Goal: Information Seeking & Learning: Learn about a topic

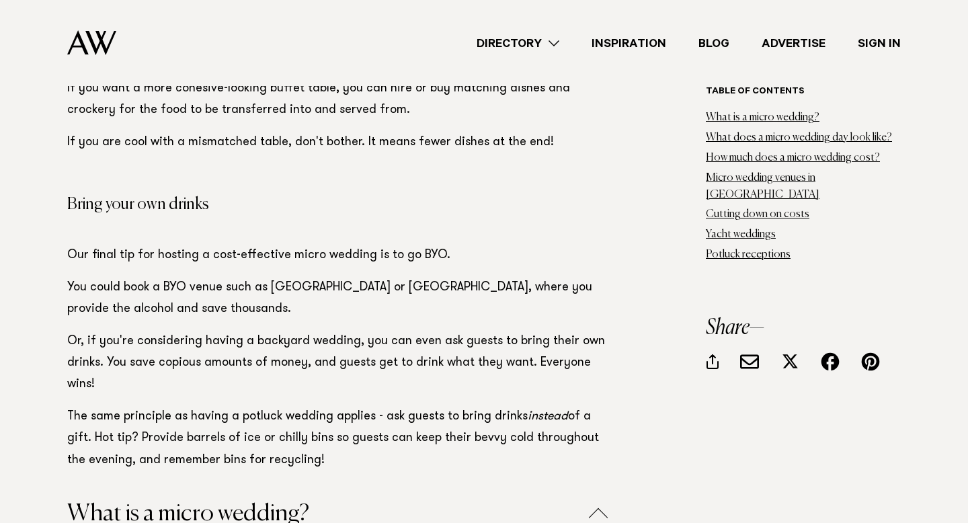
scroll to position [18707, 0]
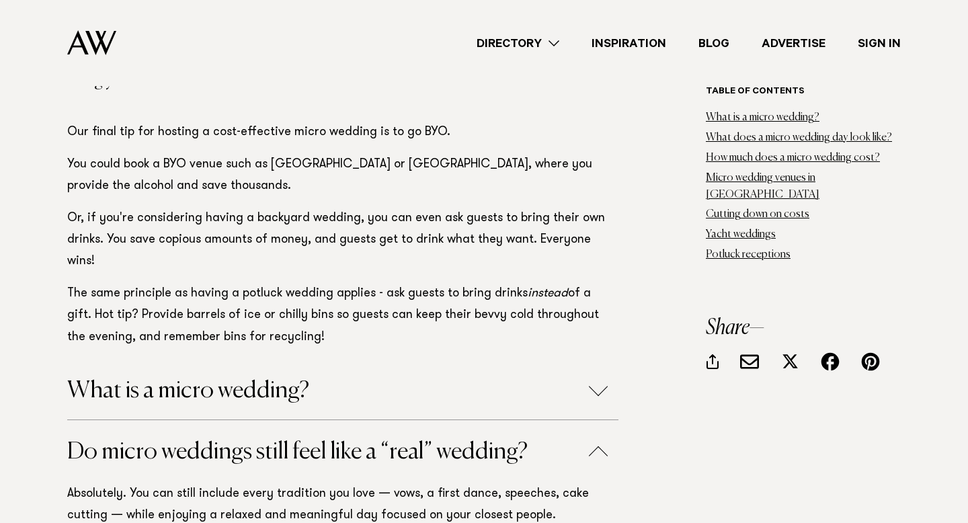
scroll to position [18831, 0]
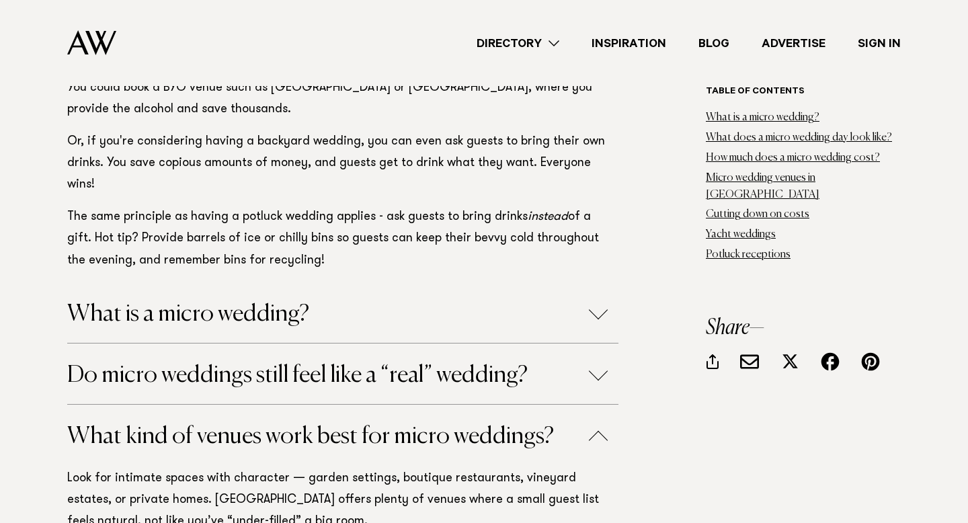
scroll to position [18911, 0]
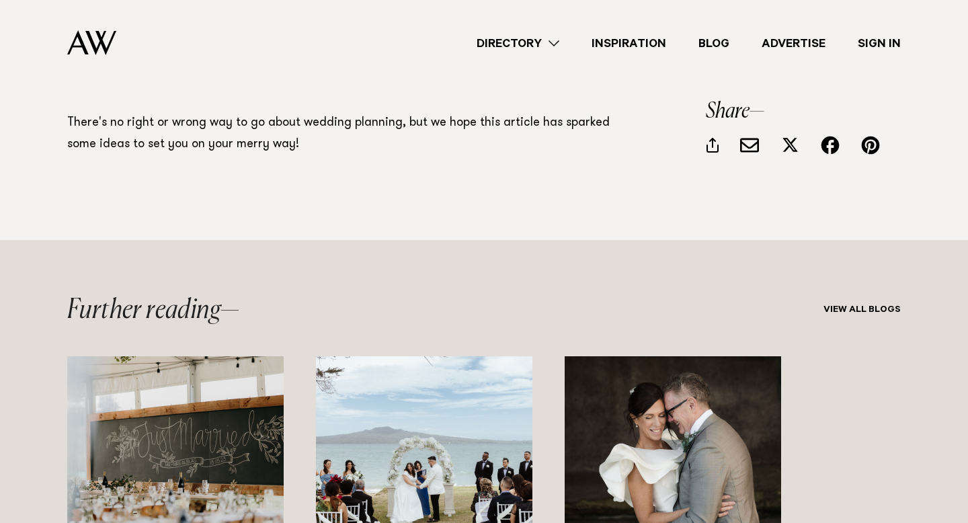
scroll to position [19497, 0]
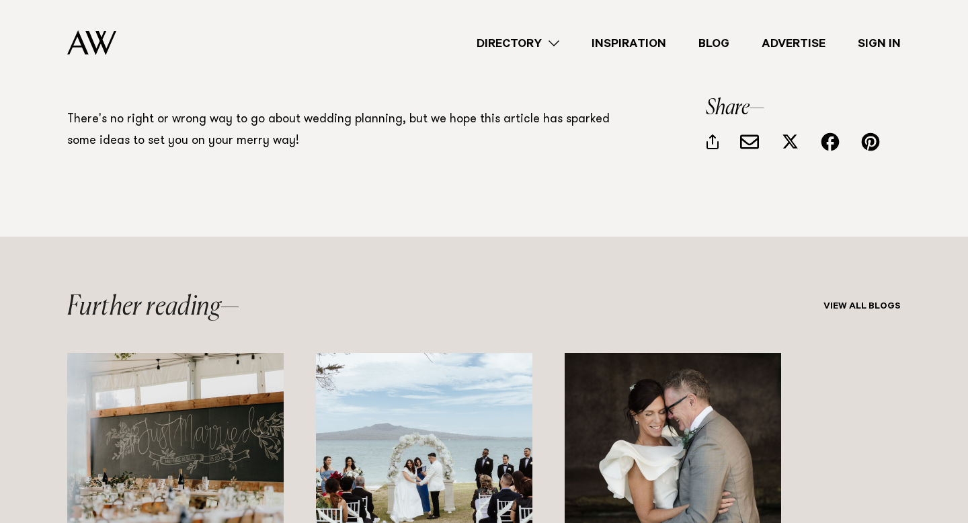
click at [147, 353] on img "1 / 3" at bounding box center [175, 461] width 216 height 216
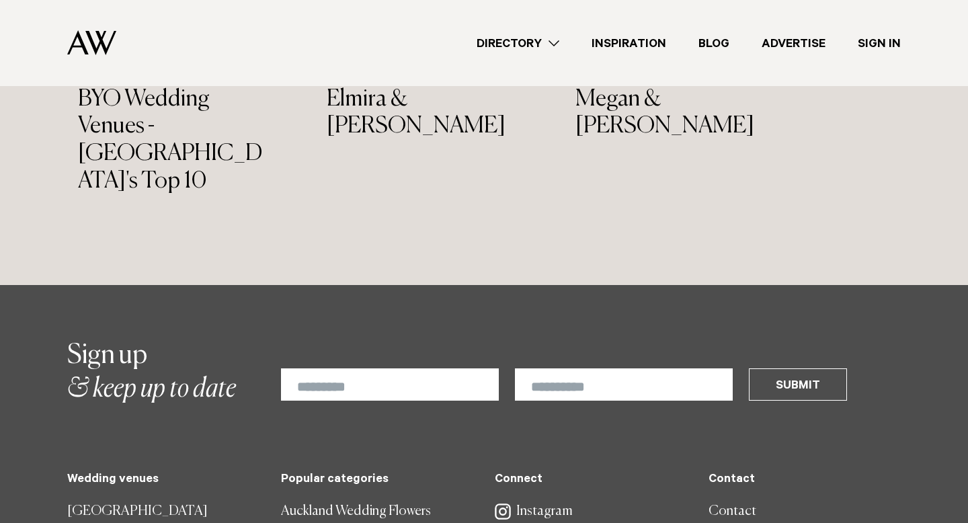
scroll to position [20230, 0]
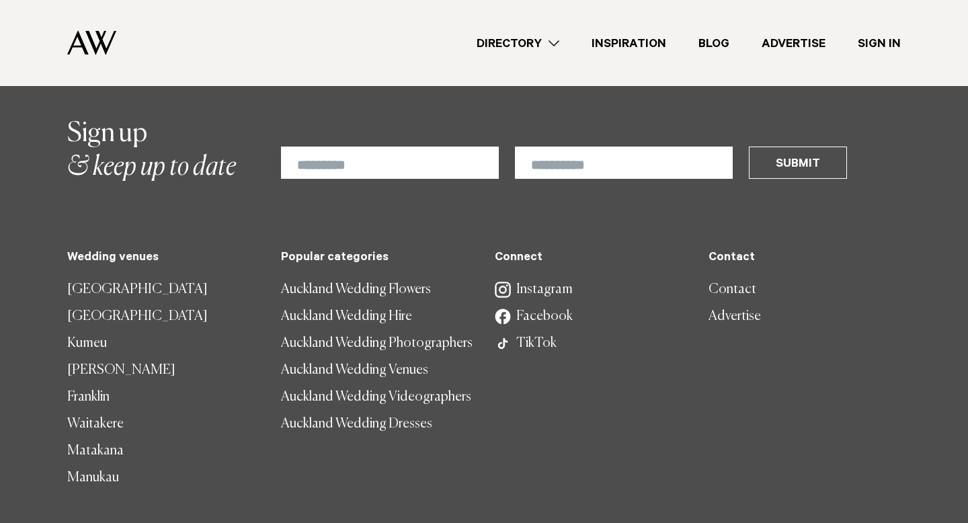
click at [358, 411] on link "Auckland Wedding Dresses" at bounding box center [377, 424] width 192 height 27
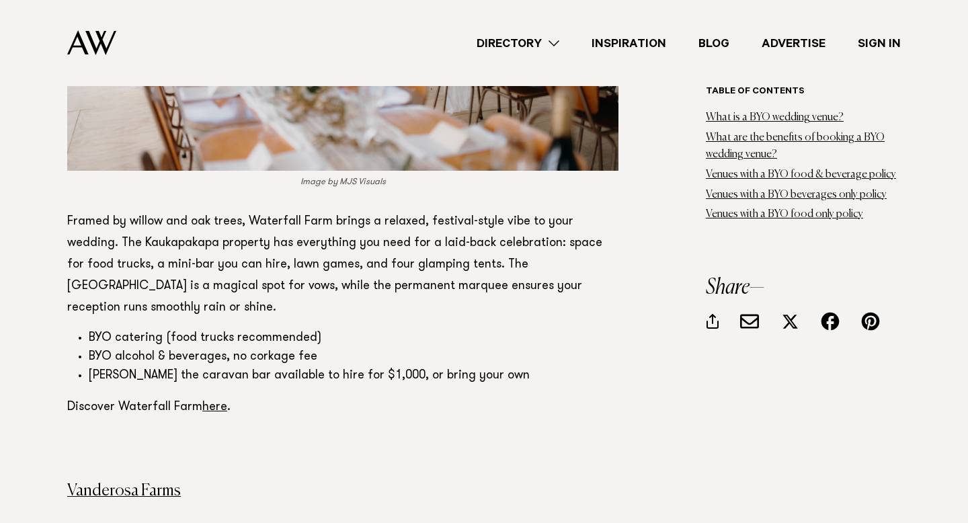
scroll to position [3194, 0]
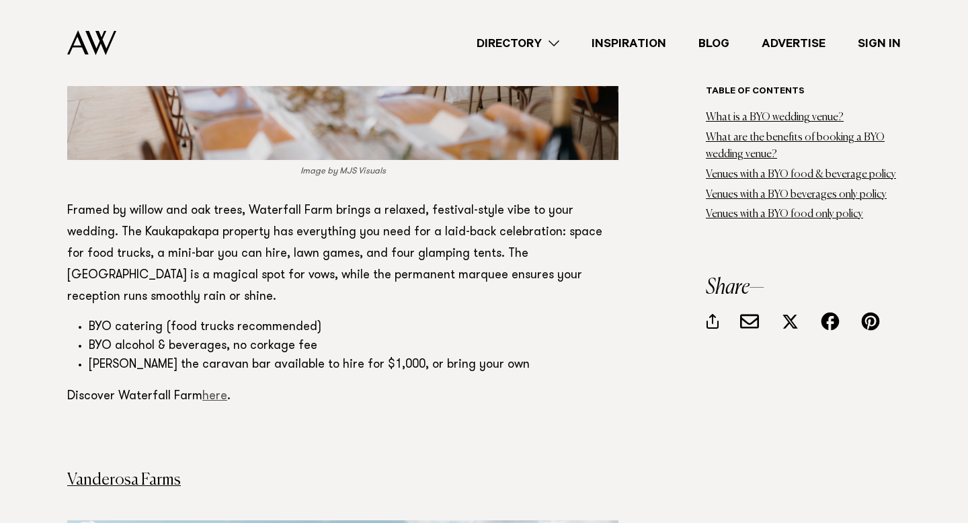
click at [206, 391] on link "here" at bounding box center [214, 397] width 25 height 12
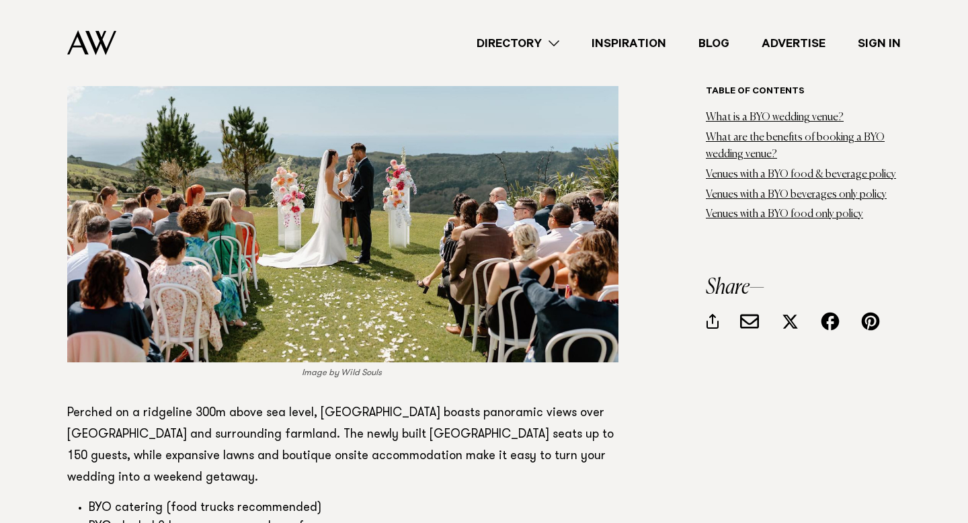
scroll to position [3713, 0]
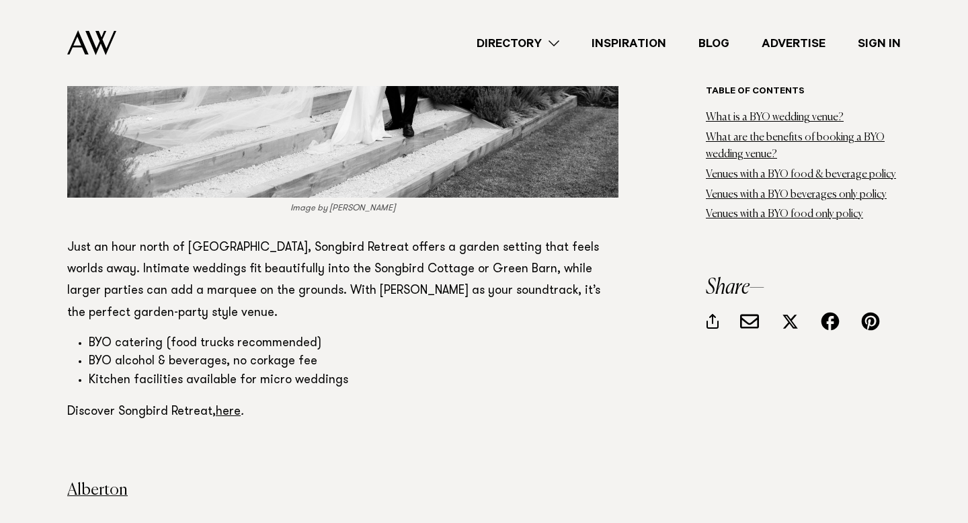
scroll to position [4528, 0]
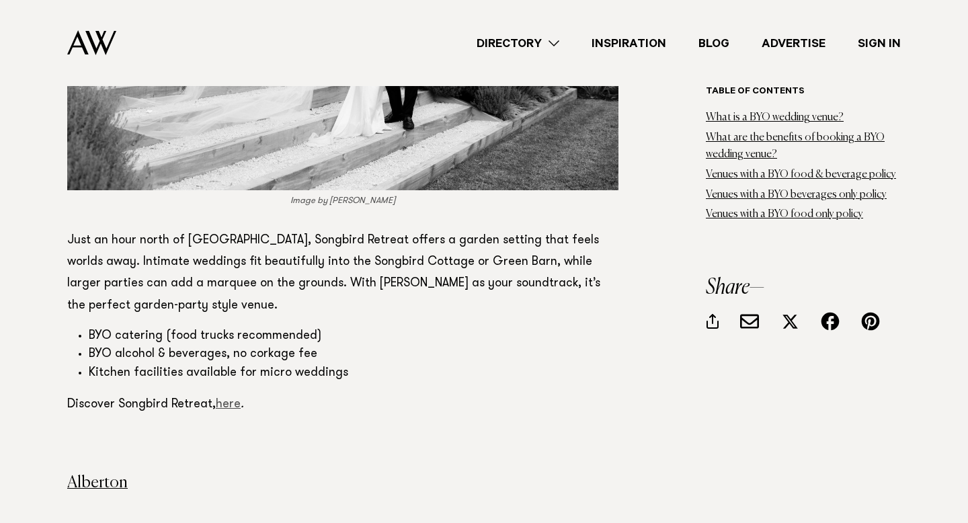
click at [225, 399] on link "here" at bounding box center [228, 405] width 25 height 12
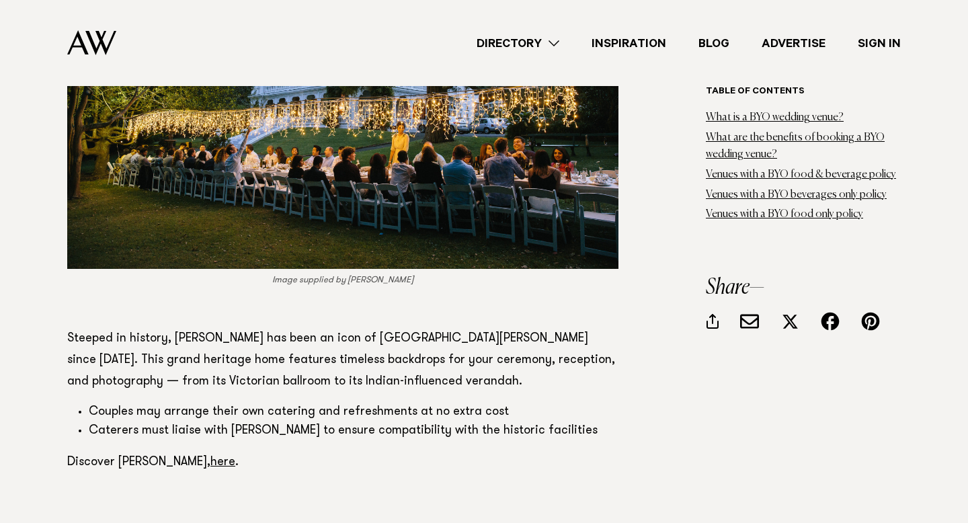
scroll to position [5176, 0]
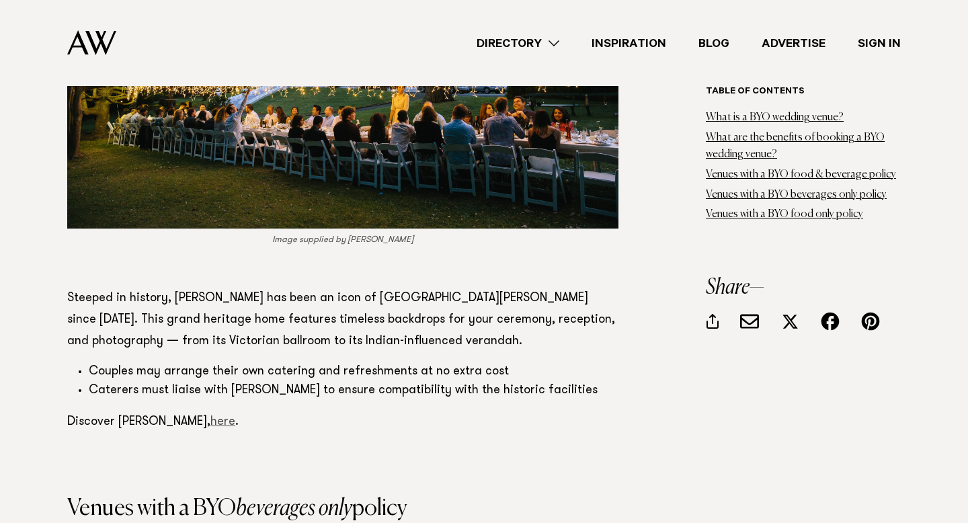
click at [210, 416] on link "here" at bounding box center [222, 422] width 25 height 12
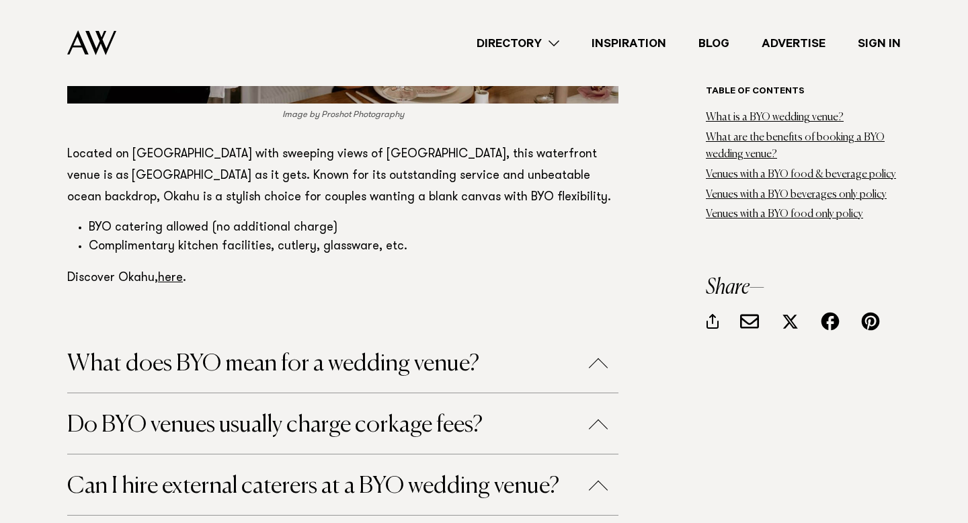
scroll to position [8110, 0]
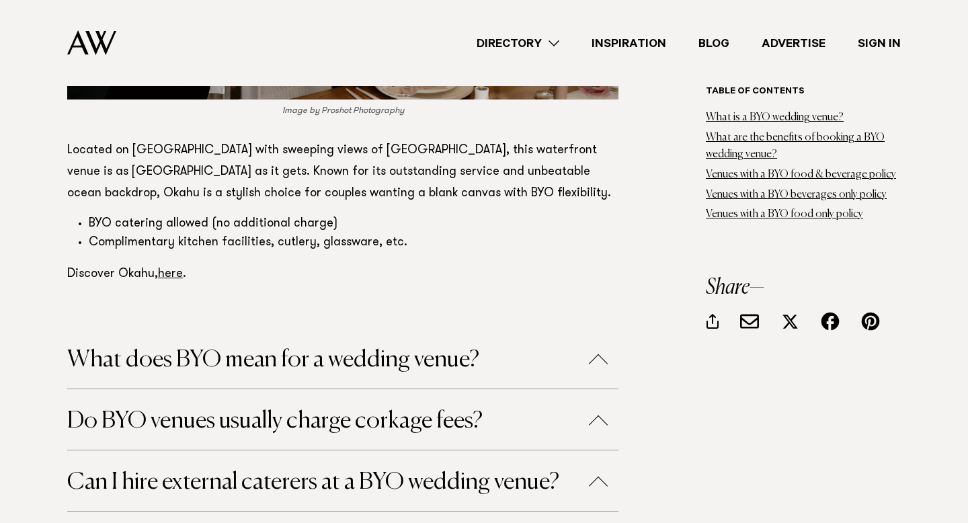
click at [259, 348] on button "What does BYO mean for a wedding venue?" at bounding box center [342, 360] width 551 height 24
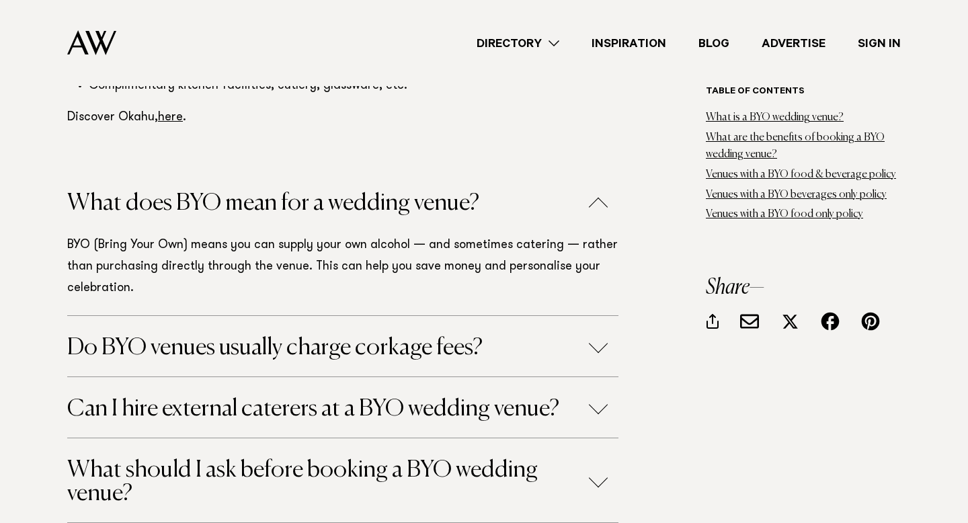
scroll to position [8270, 0]
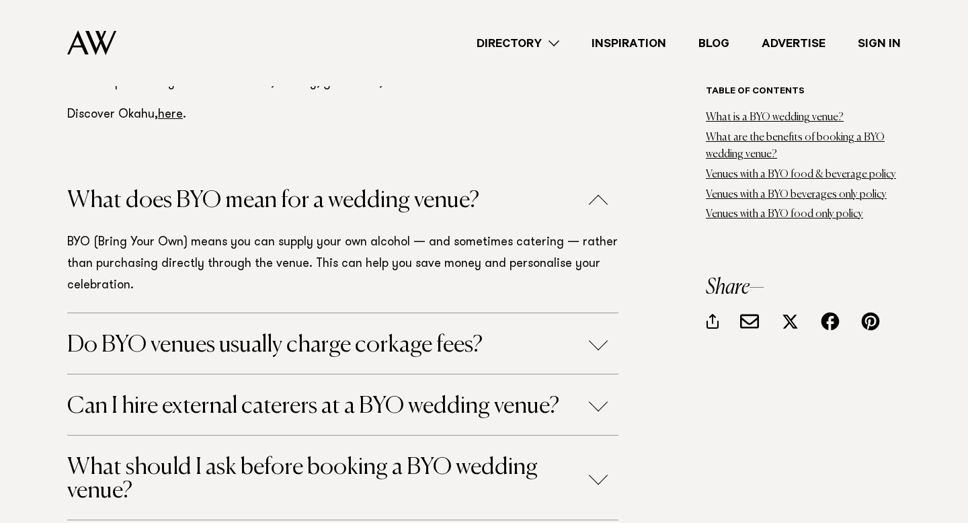
click at [262, 333] on button "Do BYO venues usually charge corkage fees?" at bounding box center [342, 345] width 551 height 24
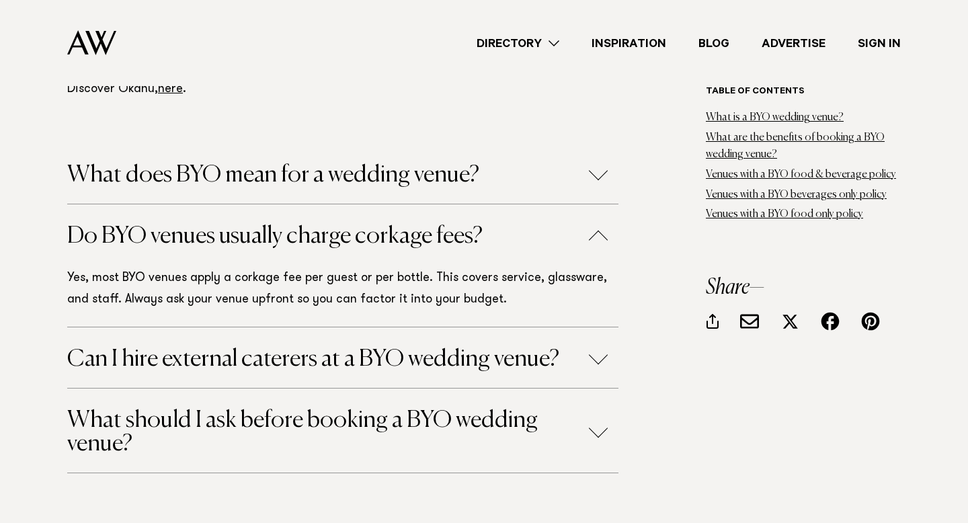
scroll to position [8300, 0]
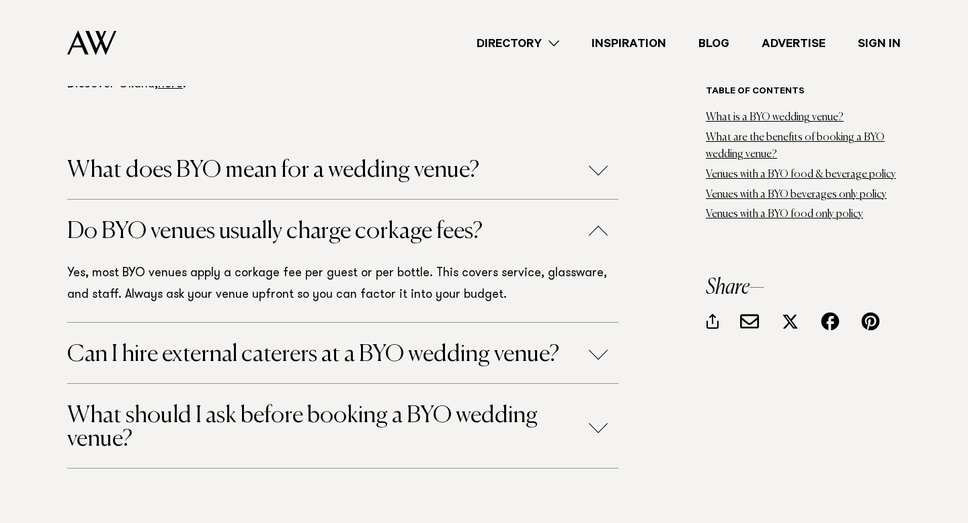
click at [276, 343] on button "Can I hire external caterers at a BYO wedding venue?" at bounding box center [342, 355] width 551 height 24
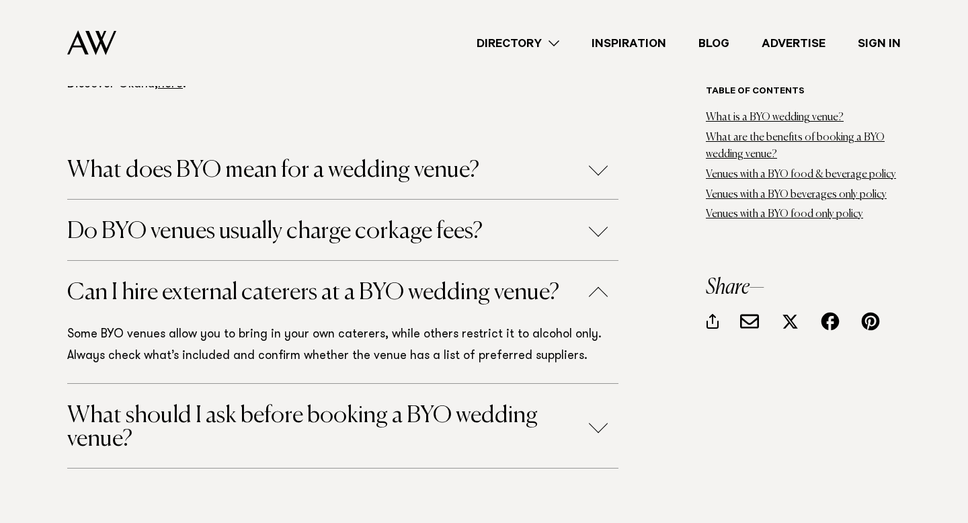
click at [257, 404] on button "What should I ask before booking a BYO wedding venue?" at bounding box center [342, 427] width 551 height 47
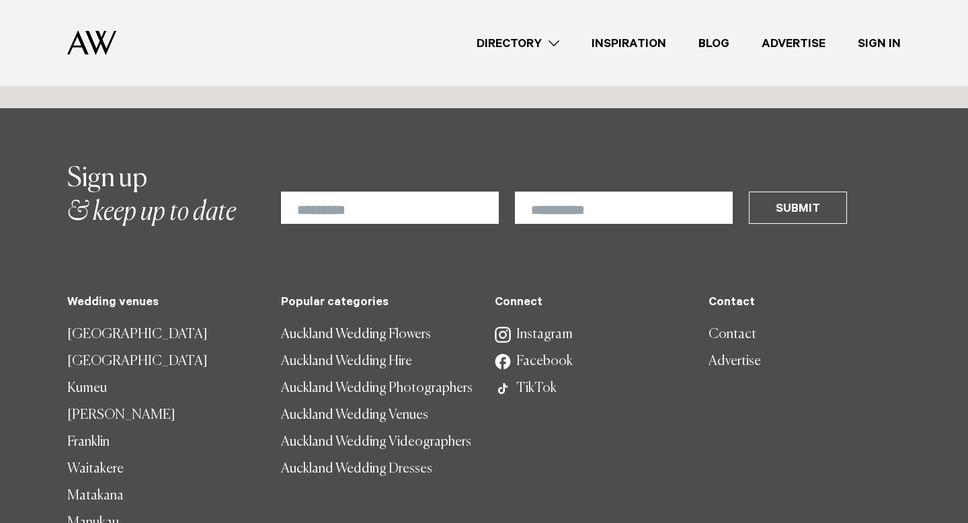
scroll to position [9311, 0]
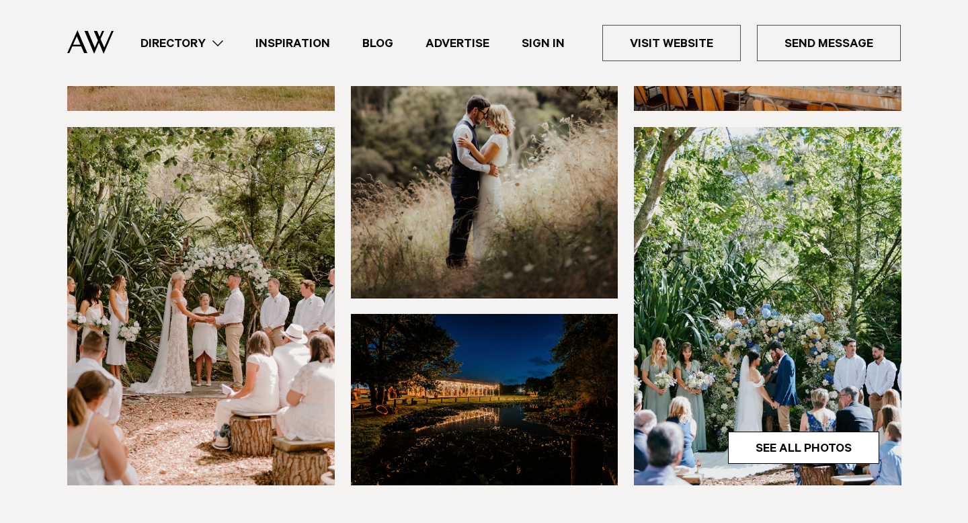
scroll to position [317, 0]
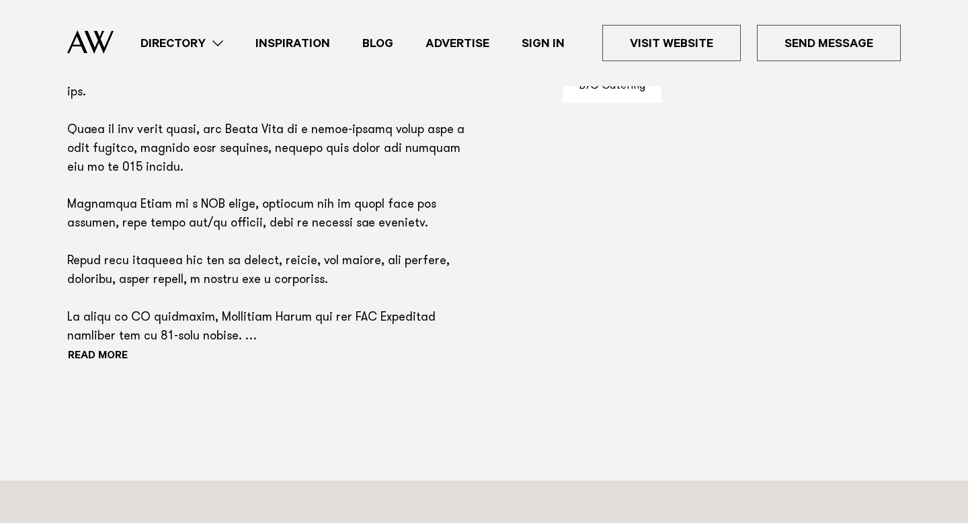
scroll to position [1028, 0]
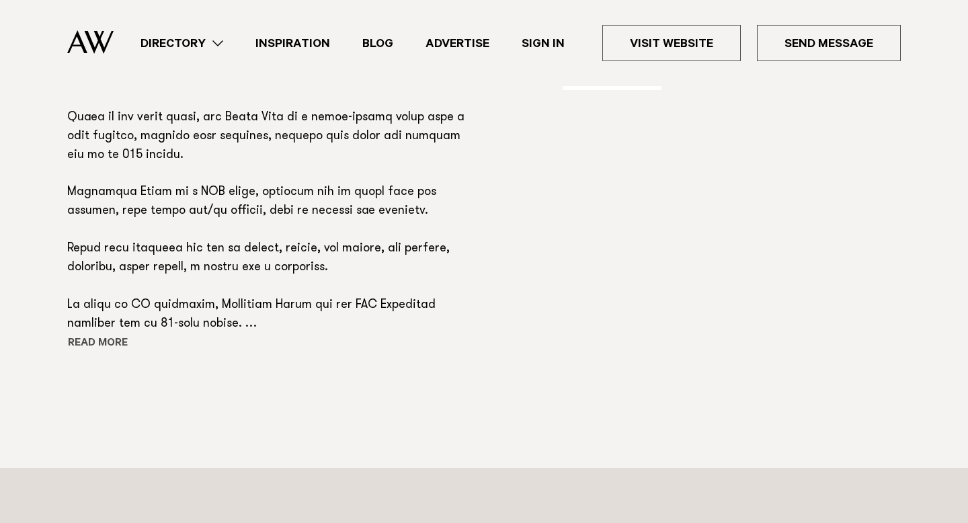
click at [78, 337] on button "Read more" at bounding box center [127, 344] width 121 height 20
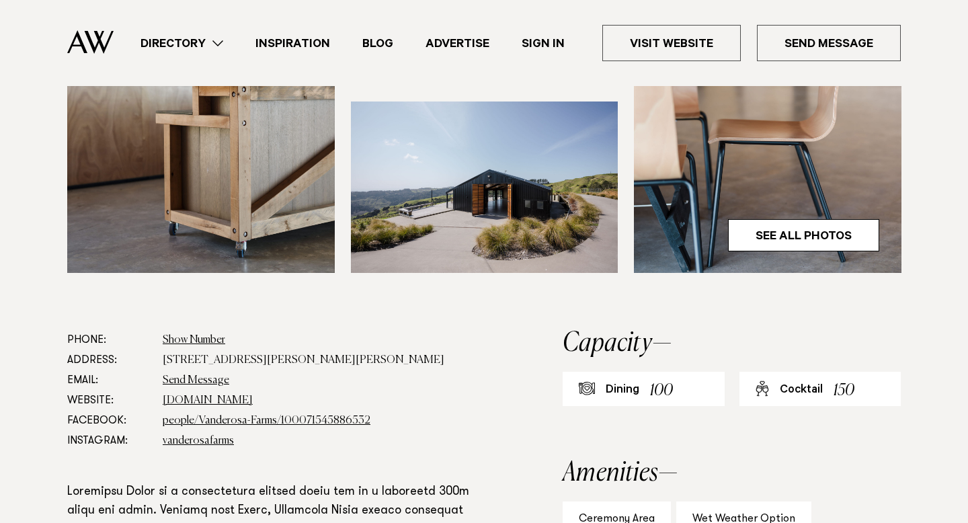
scroll to position [518, 0]
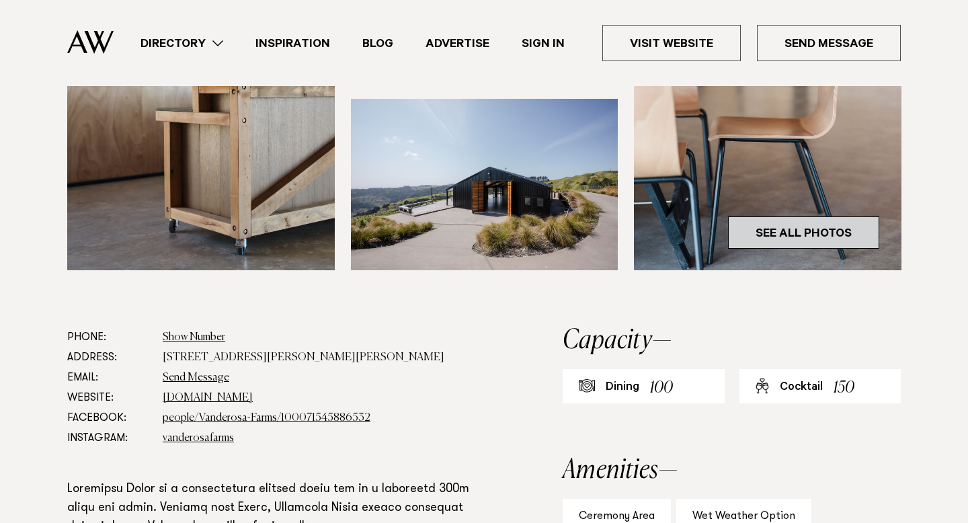
click at [775, 225] on link "See All Photos" at bounding box center [803, 232] width 151 height 32
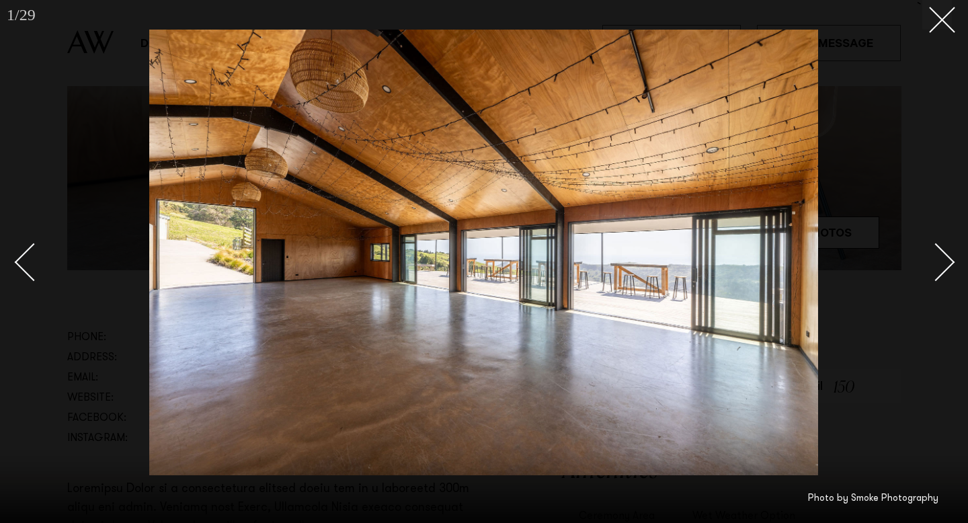
click at [928, 257] on div "Next slide" at bounding box center [936, 262] width 38 height 38
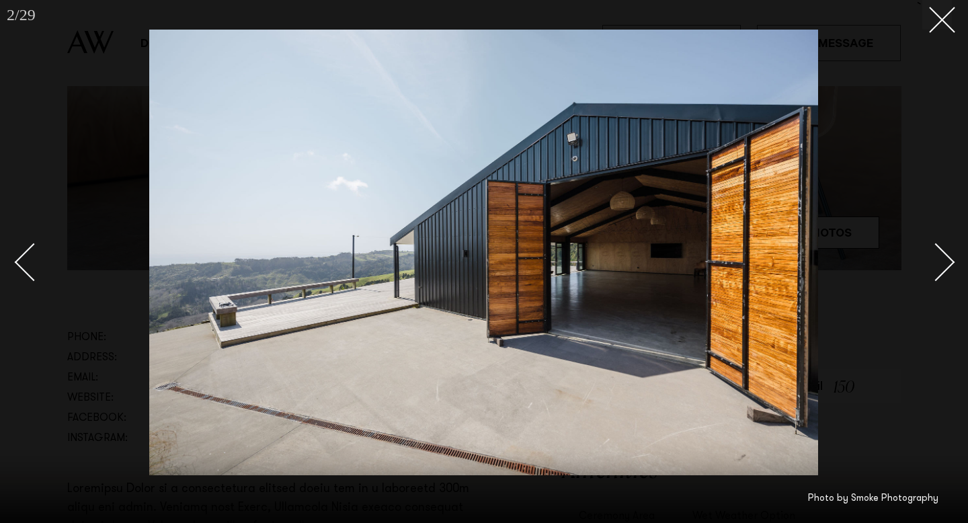
click at [928, 257] on div "Next slide" at bounding box center [936, 262] width 38 height 38
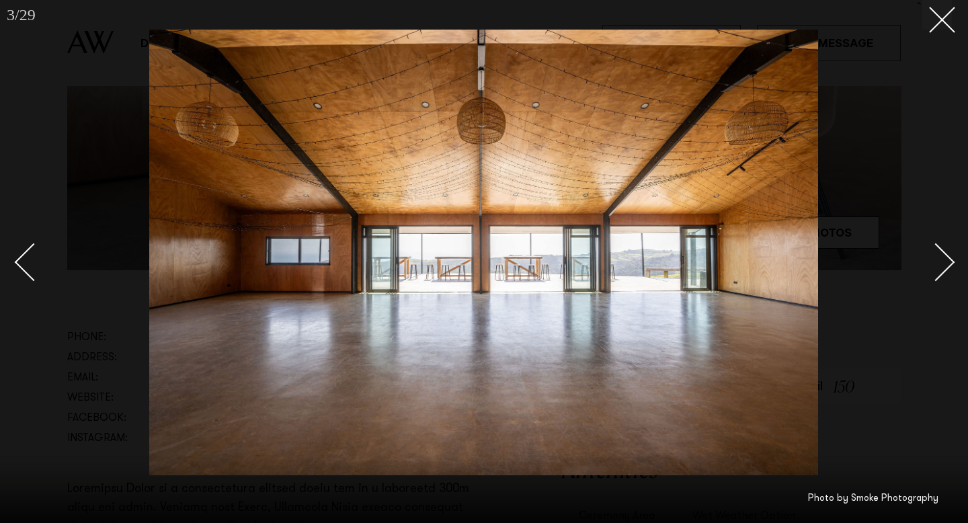
click at [928, 258] on div "Next slide" at bounding box center [936, 262] width 38 height 38
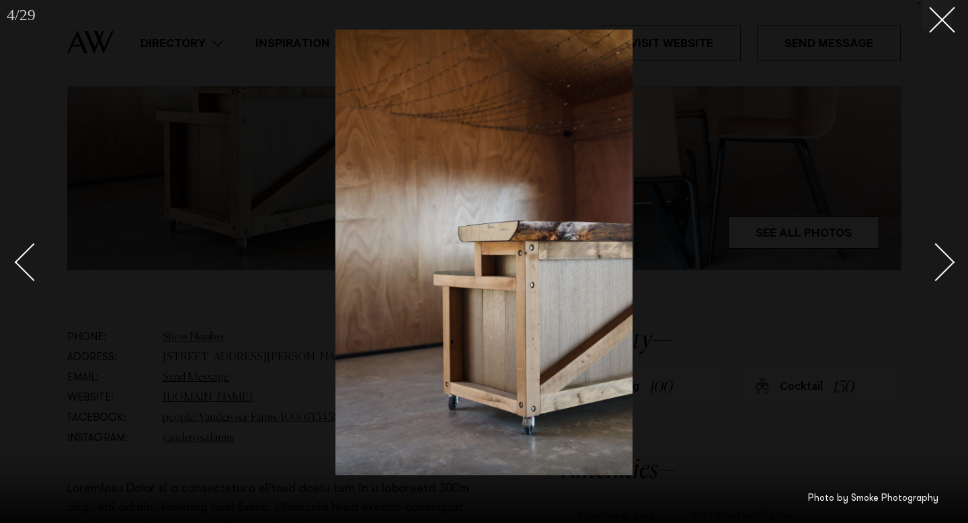
click at [928, 258] on div "Next slide" at bounding box center [936, 262] width 38 height 38
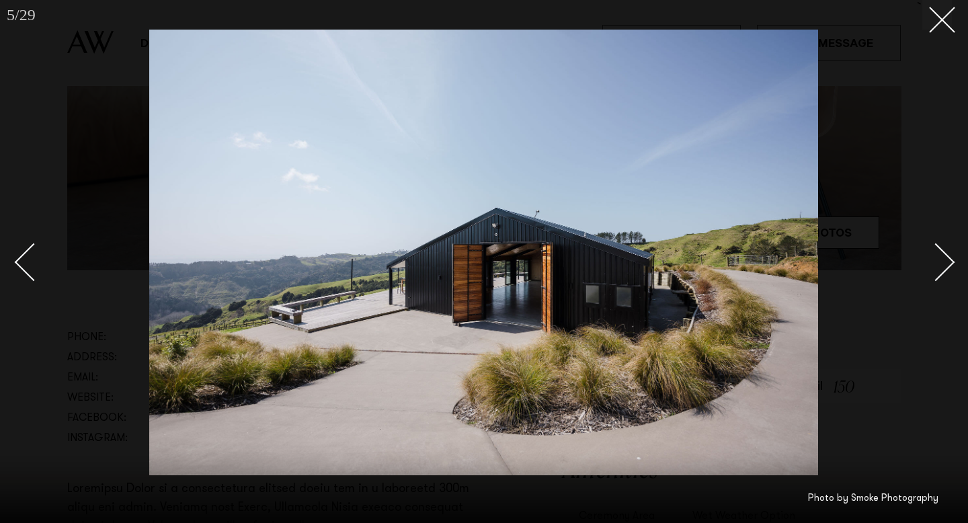
click at [928, 258] on div "Next slide" at bounding box center [936, 262] width 38 height 38
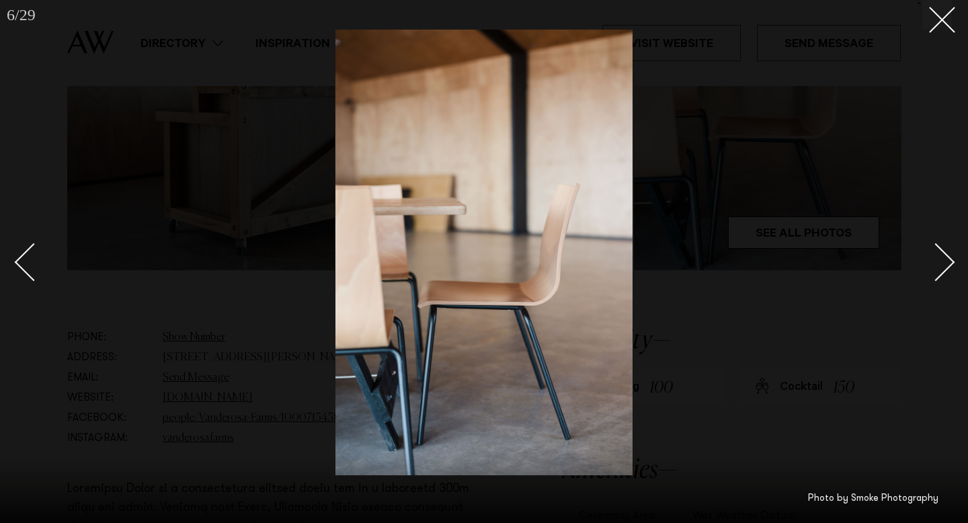
click at [928, 258] on div "Next slide" at bounding box center [936, 262] width 38 height 38
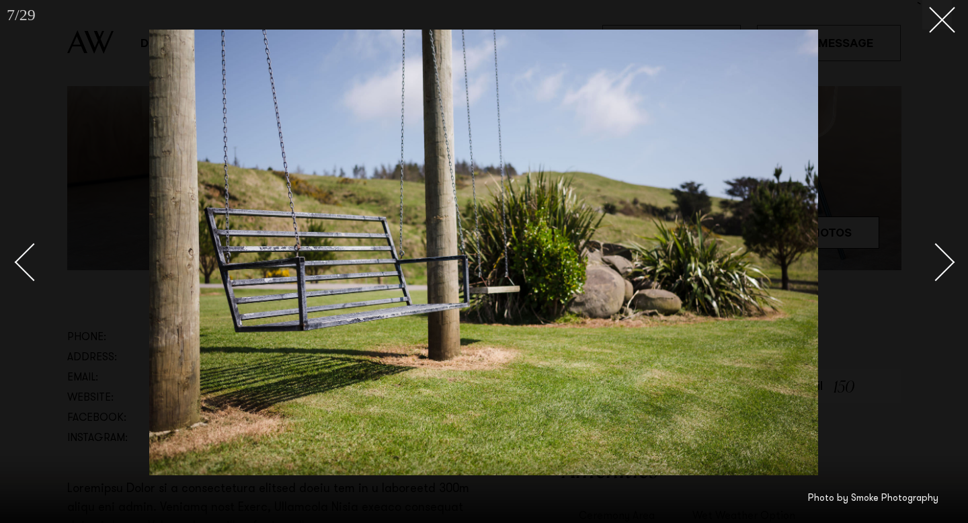
click at [933, 245] on div "Next slide" at bounding box center [936, 262] width 38 height 38
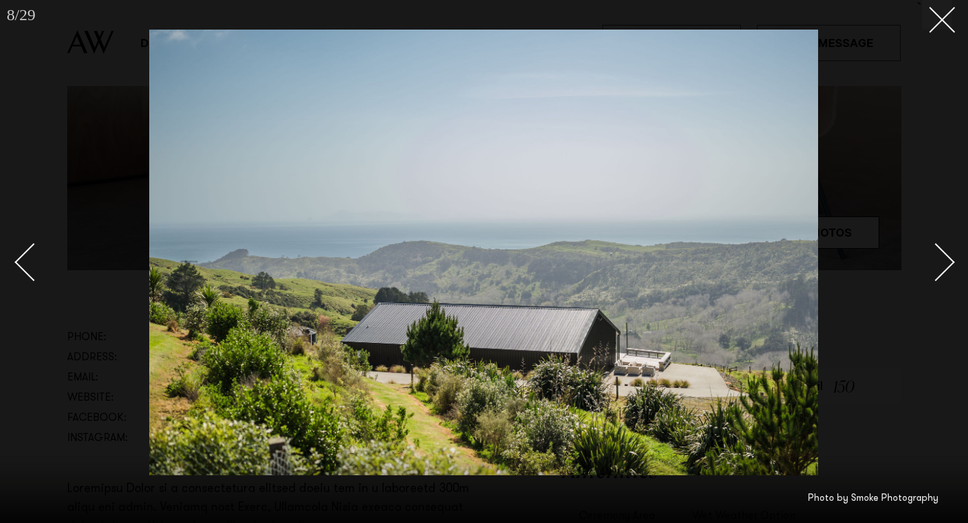
click at [933, 245] on div "Next slide" at bounding box center [936, 262] width 38 height 38
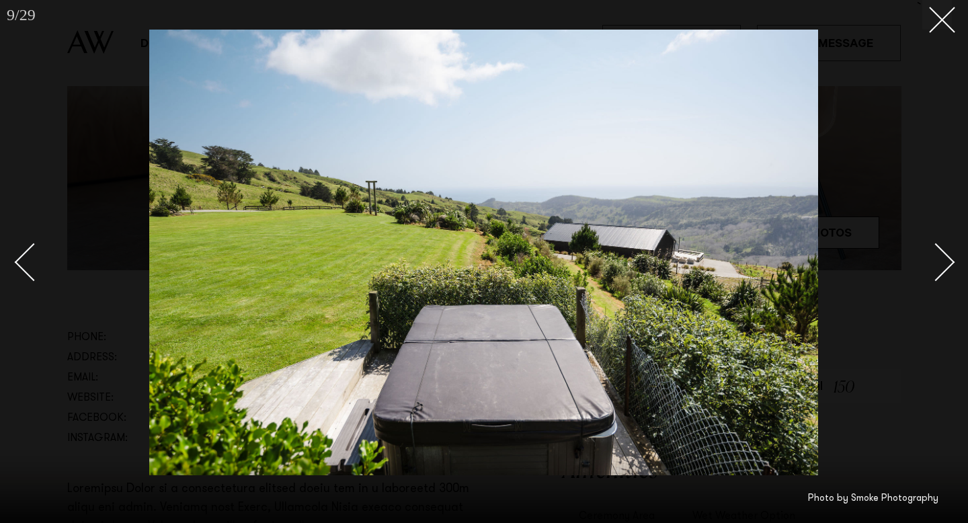
click at [933, 245] on div "Next slide" at bounding box center [936, 262] width 38 height 38
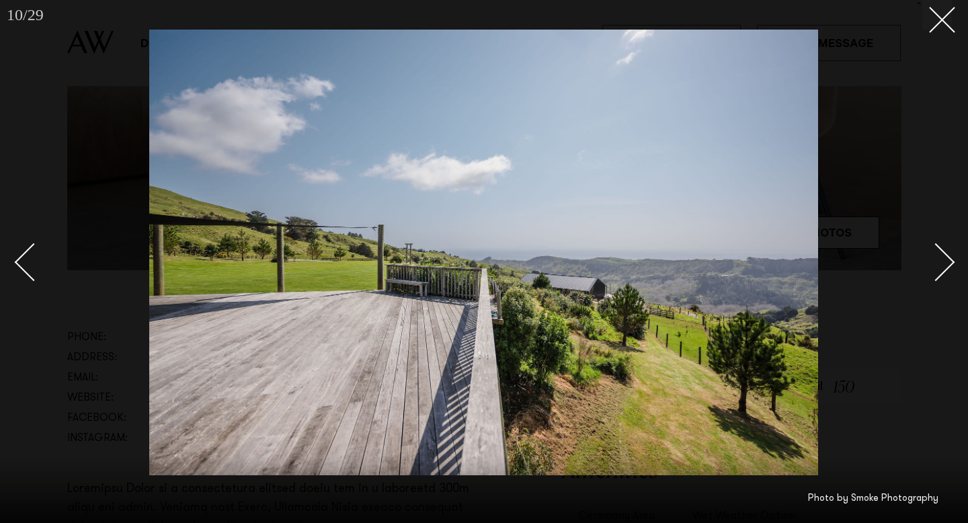
click at [933, 245] on div "Next slide" at bounding box center [936, 262] width 38 height 38
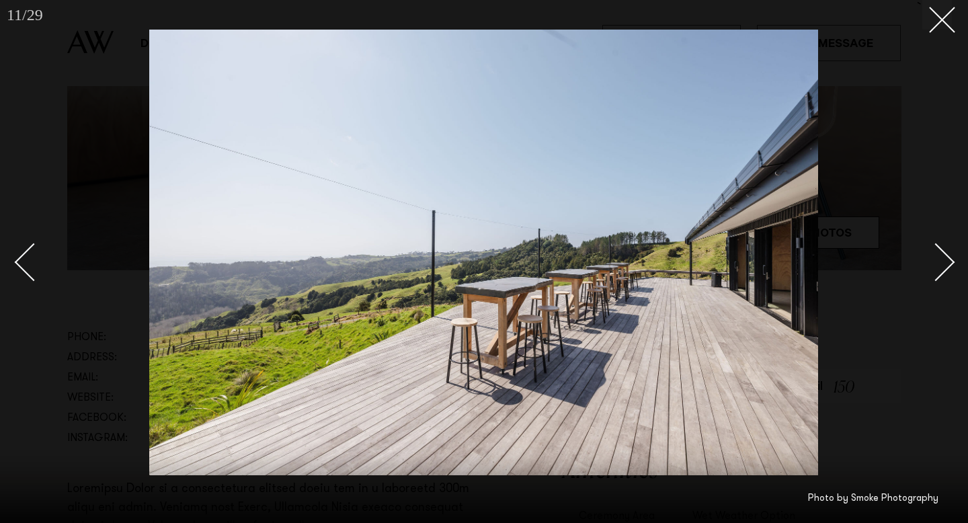
click at [933, 245] on div "Next slide" at bounding box center [936, 262] width 38 height 38
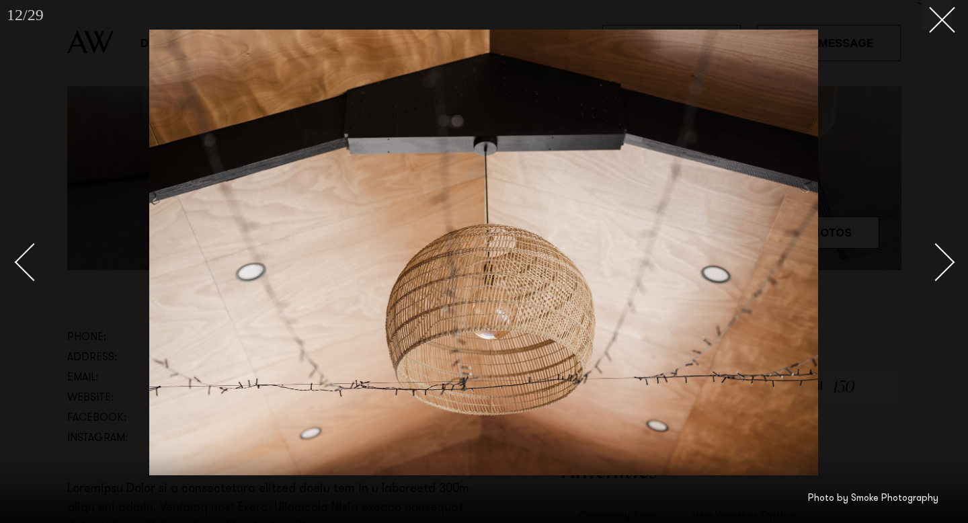
click at [933, 245] on div "Next slide" at bounding box center [936, 262] width 38 height 38
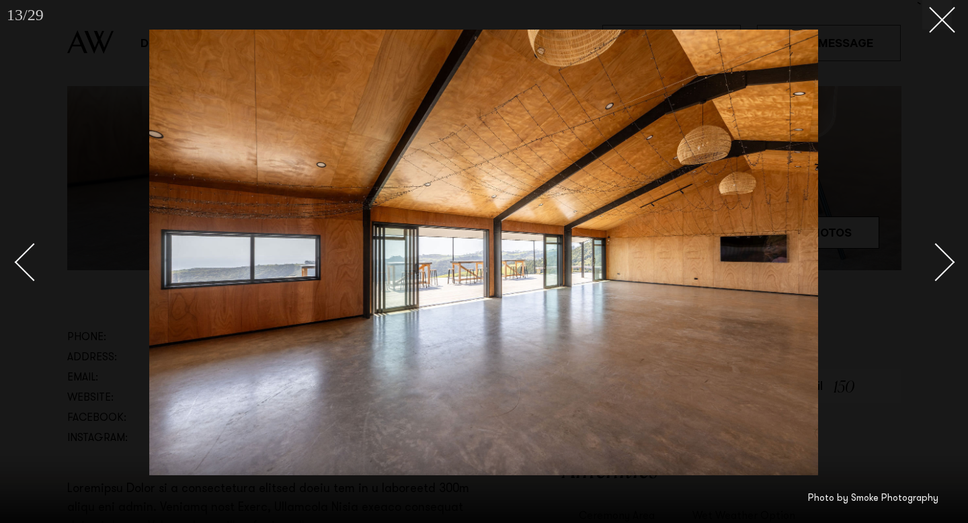
click at [933, 245] on div "Next slide" at bounding box center [936, 262] width 38 height 38
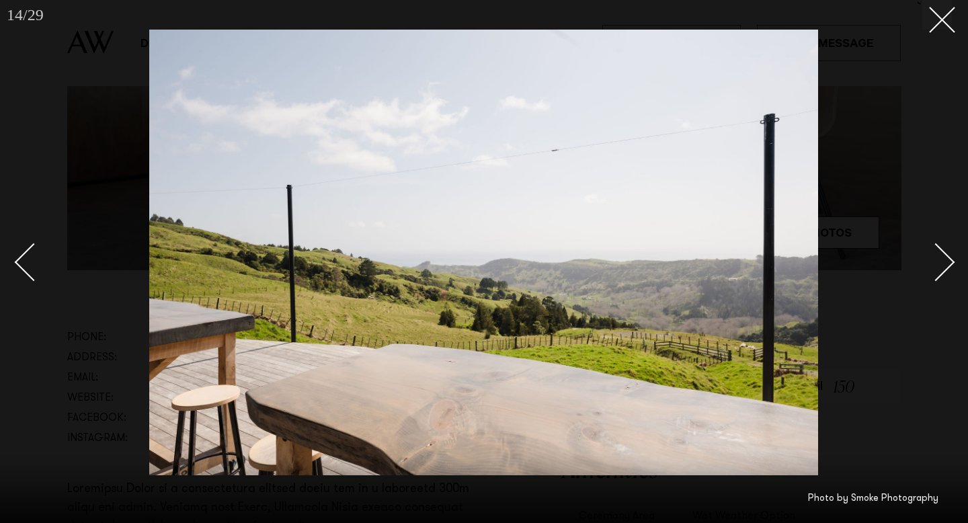
click at [933, 245] on div "Next slide" at bounding box center [936, 262] width 38 height 38
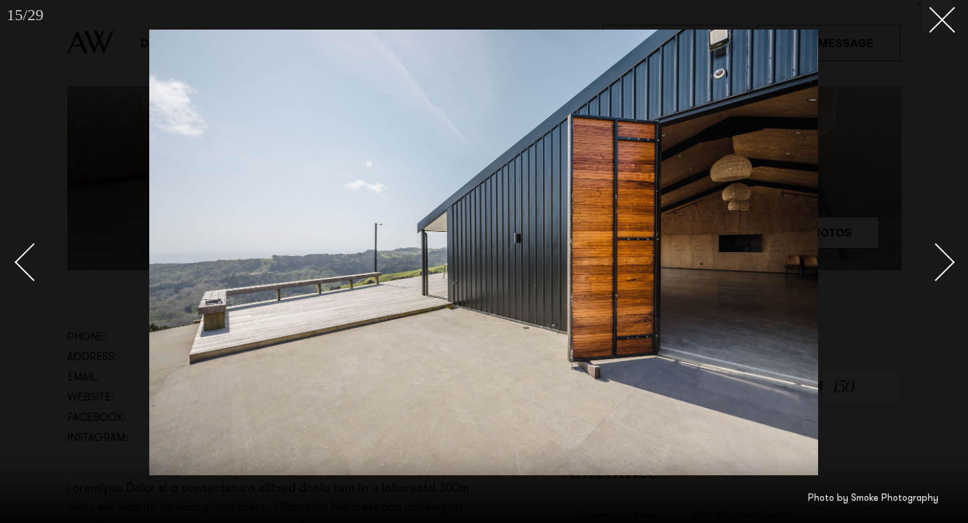
click at [933, 245] on div "Next slide" at bounding box center [936, 262] width 38 height 38
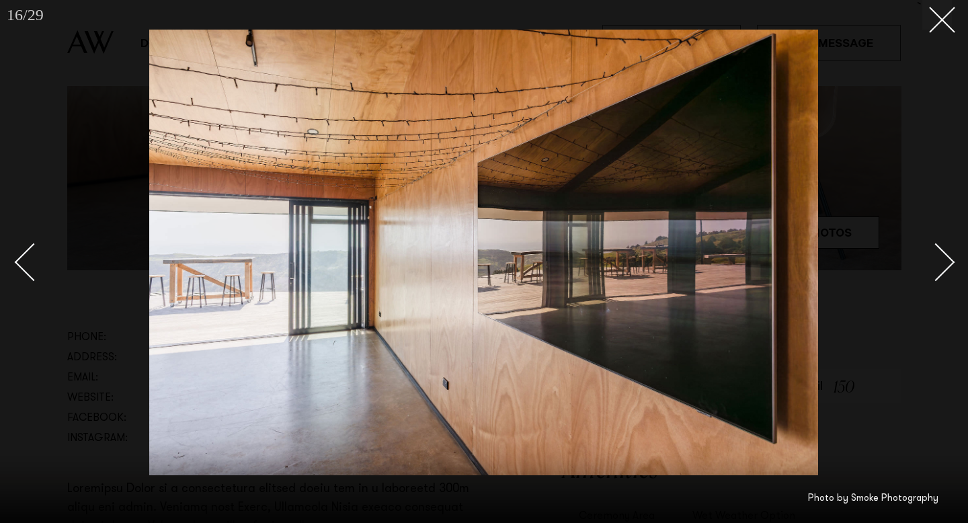
click at [933, 245] on div "Next slide" at bounding box center [936, 262] width 38 height 38
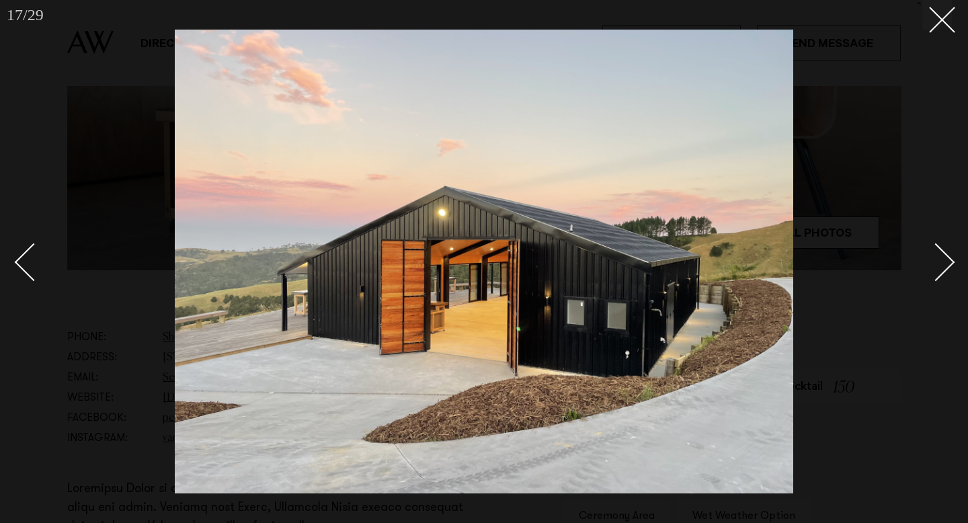
click at [933, 245] on div "Next slide" at bounding box center [936, 262] width 38 height 38
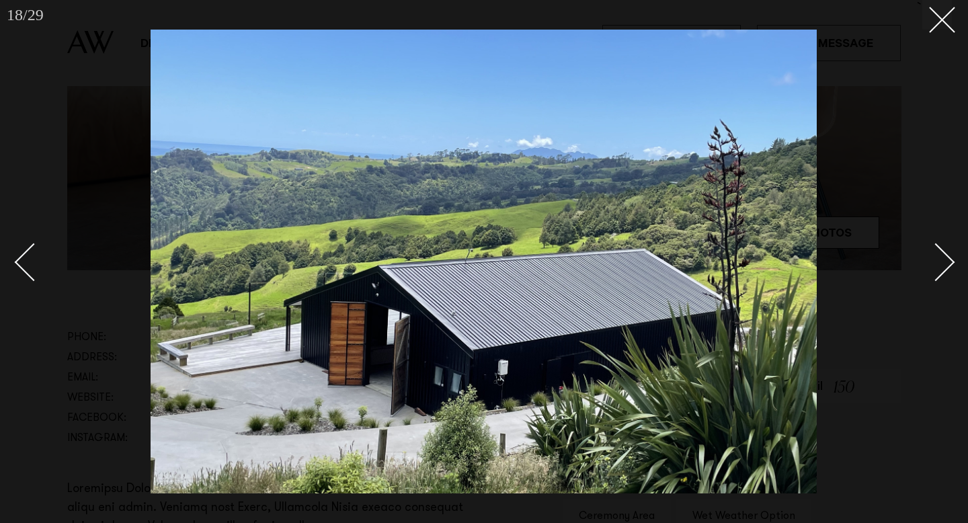
click at [933, 245] on div "Next slide" at bounding box center [936, 262] width 38 height 38
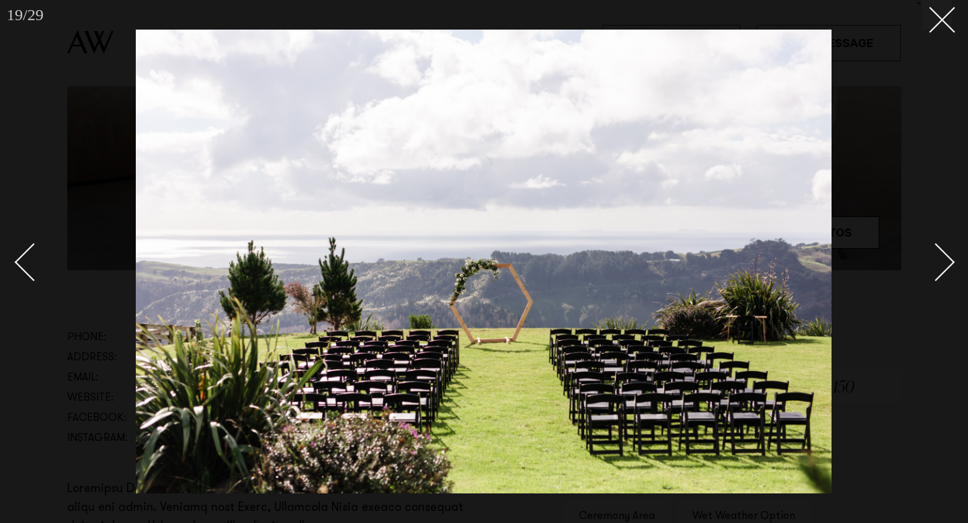
click at [933, 245] on div "Next slide" at bounding box center [936, 262] width 38 height 38
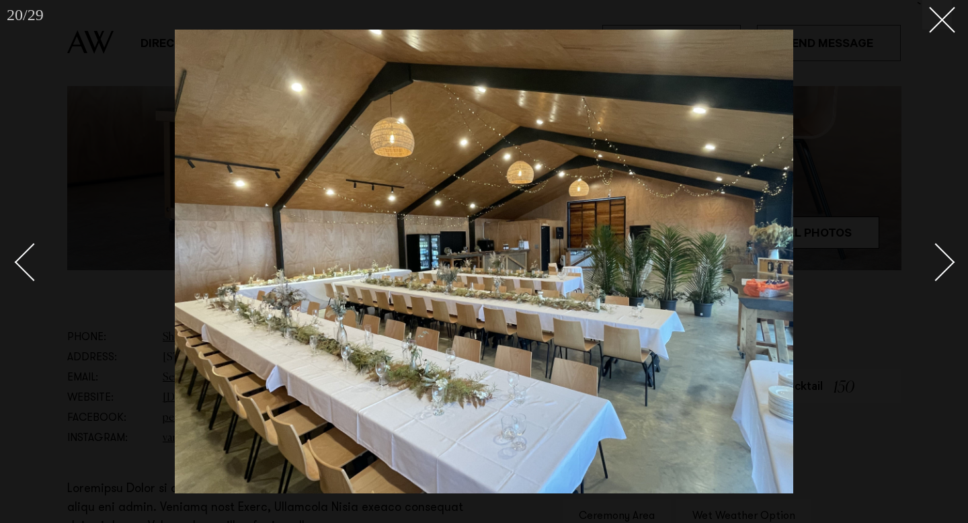
click at [936, 251] on div "Next slide" at bounding box center [936, 262] width 38 height 38
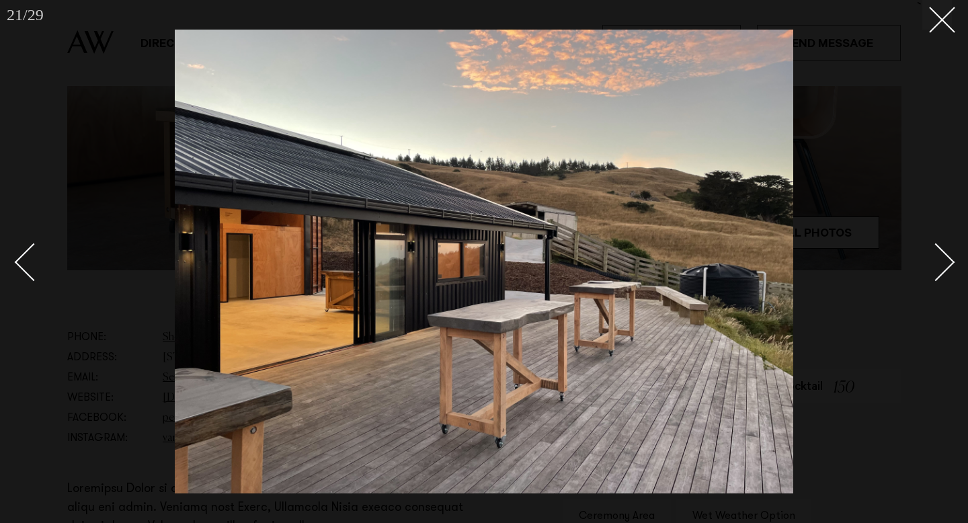
click at [934, 248] on div "Next slide" at bounding box center [936, 262] width 38 height 38
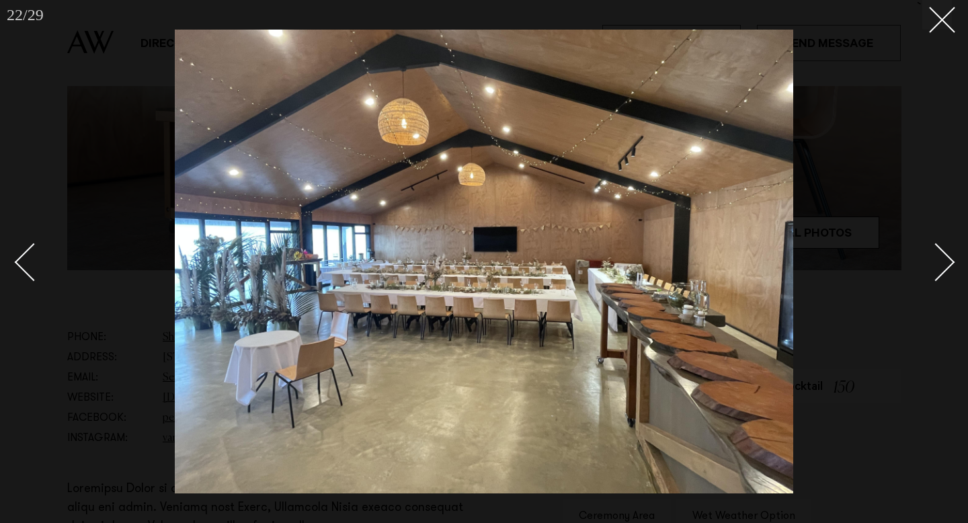
click at [934, 248] on div "Next slide" at bounding box center [936, 262] width 38 height 38
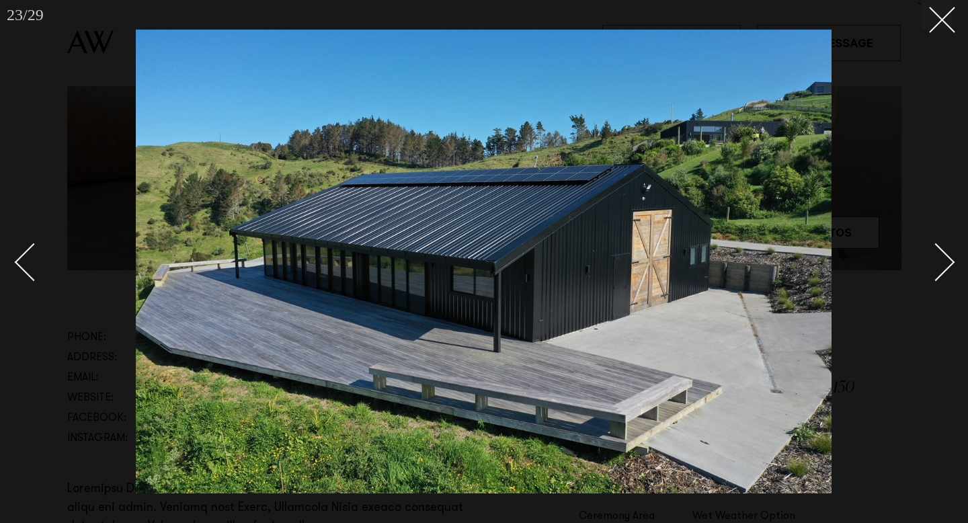
click at [934, 248] on div "Next slide" at bounding box center [936, 262] width 38 height 38
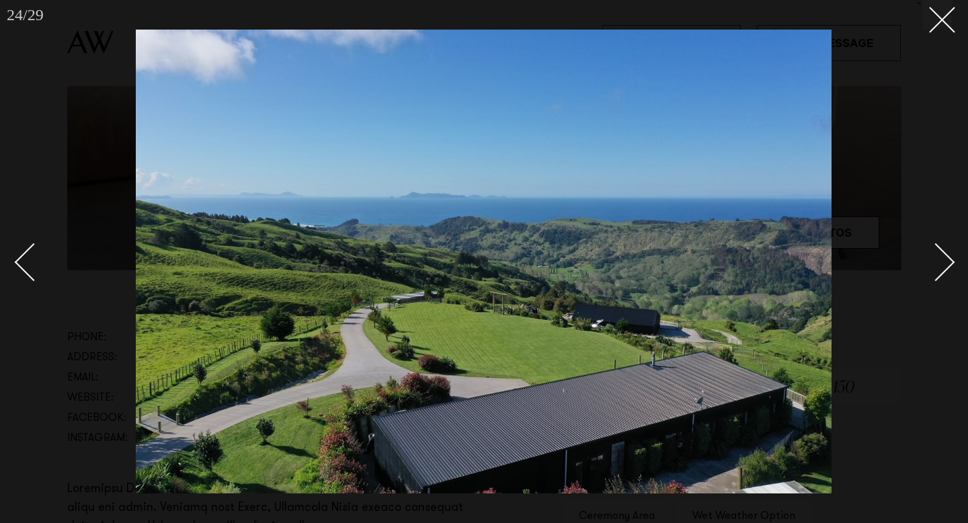
click at [934, 248] on div "Next slide" at bounding box center [936, 262] width 38 height 38
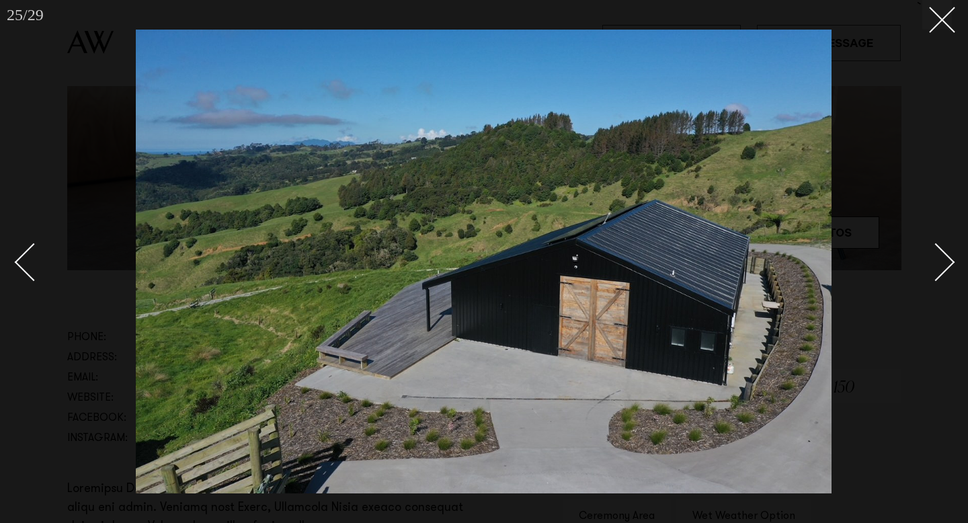
click at [934, 248] on div "Next slide" at bounding box center [936, 262] width 38 height 38
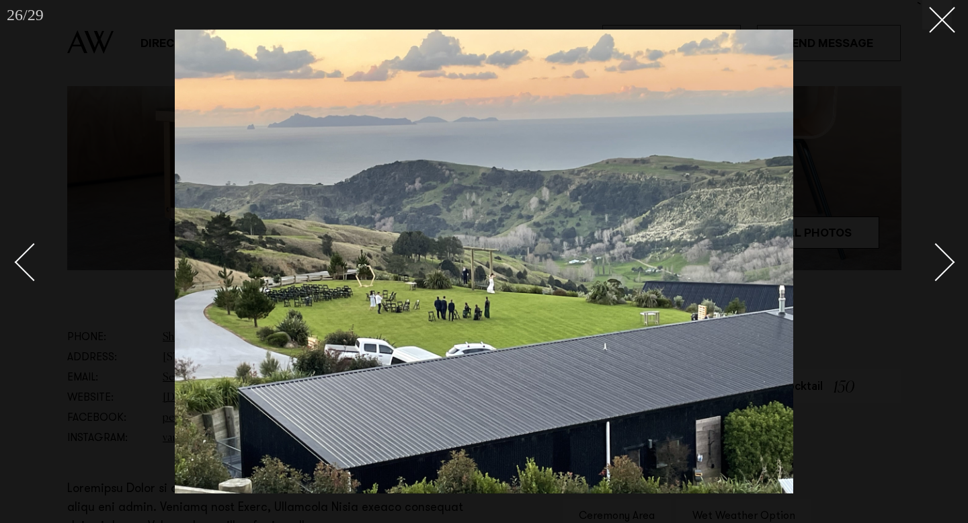
click at [934, 248] on div "Next slide" at bounding box center [936, 262] width 38 height 38
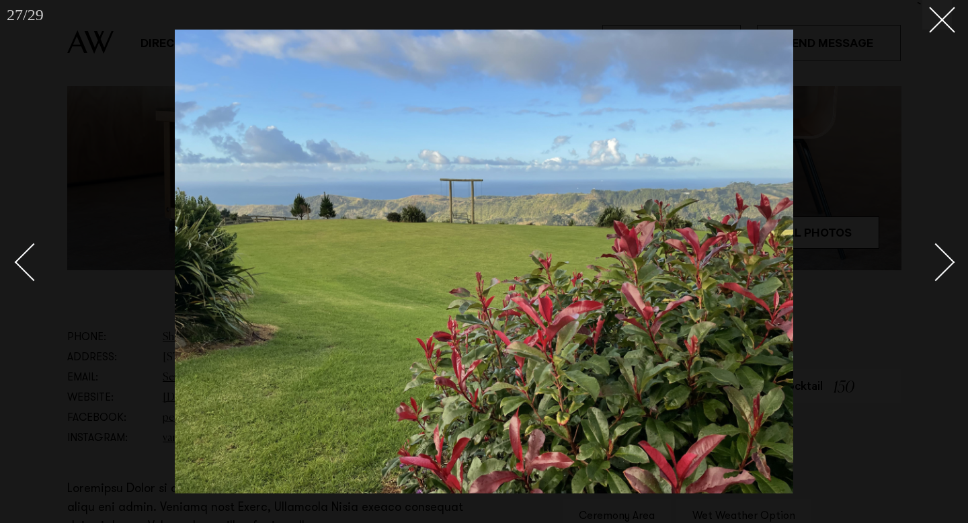
click at [934, 248] on div "Next slide" at bounding box center [936, 262] width 38 height 38
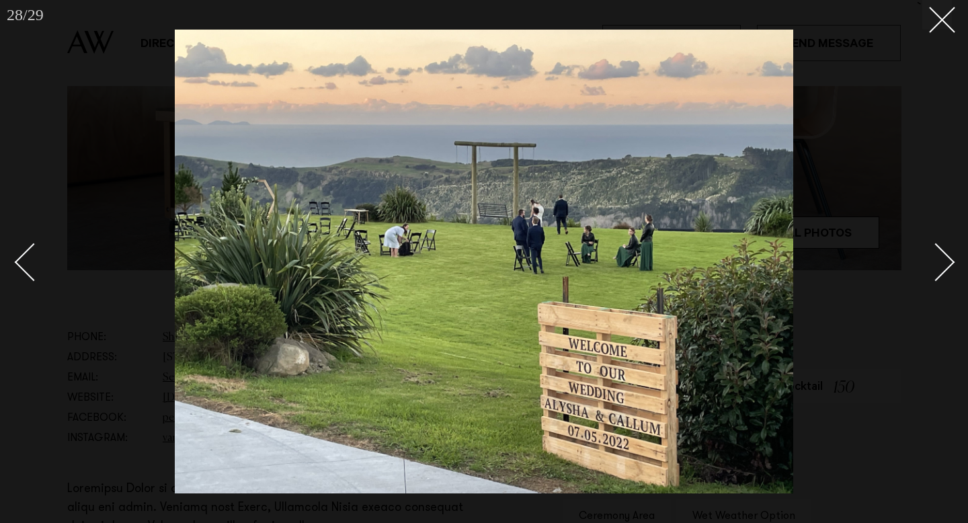
click at [934, 248] on div "Next slide" at bounding box center [936, 262] width 38 height 38
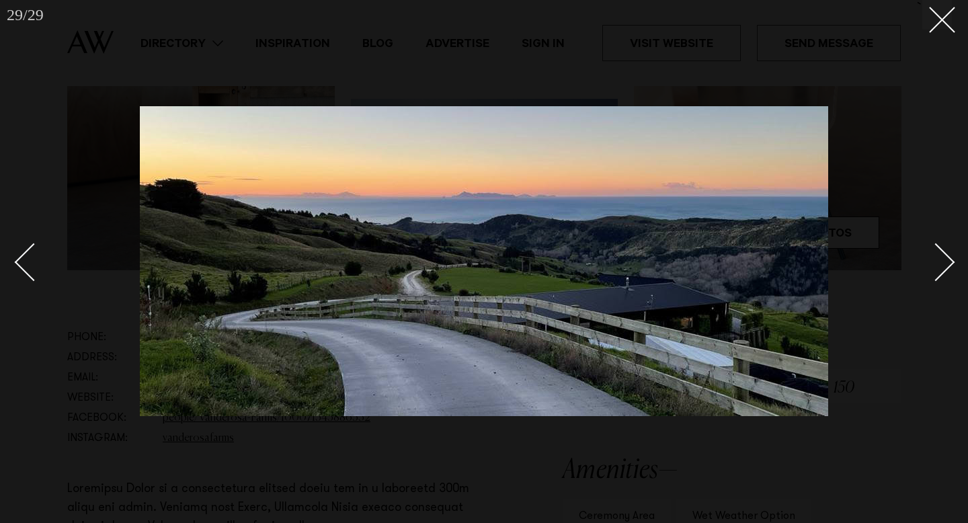
click at [934, 248] on div "Next slide" at bounding box center [936, 262] width 38 height 38
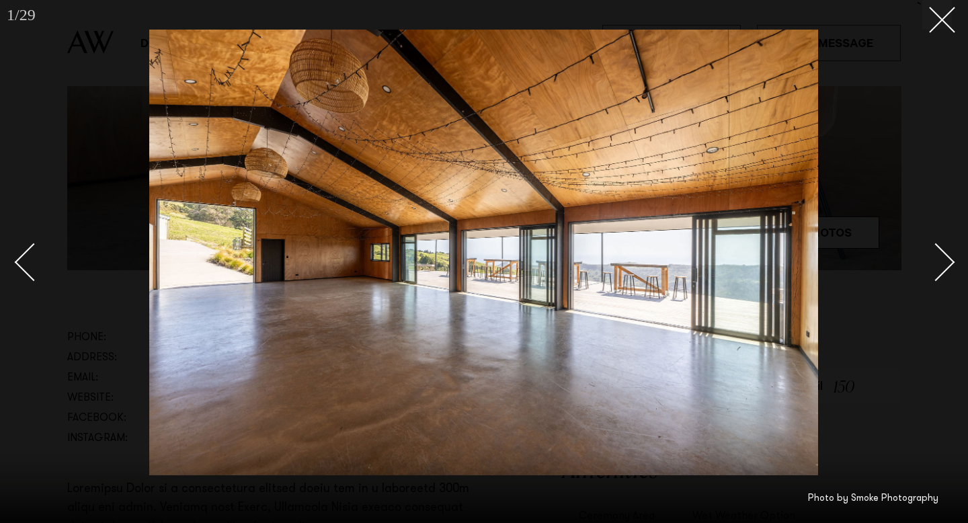
click at [934, 248] on div "Next slide" at bounding box center [936, 262] width 38 height 38
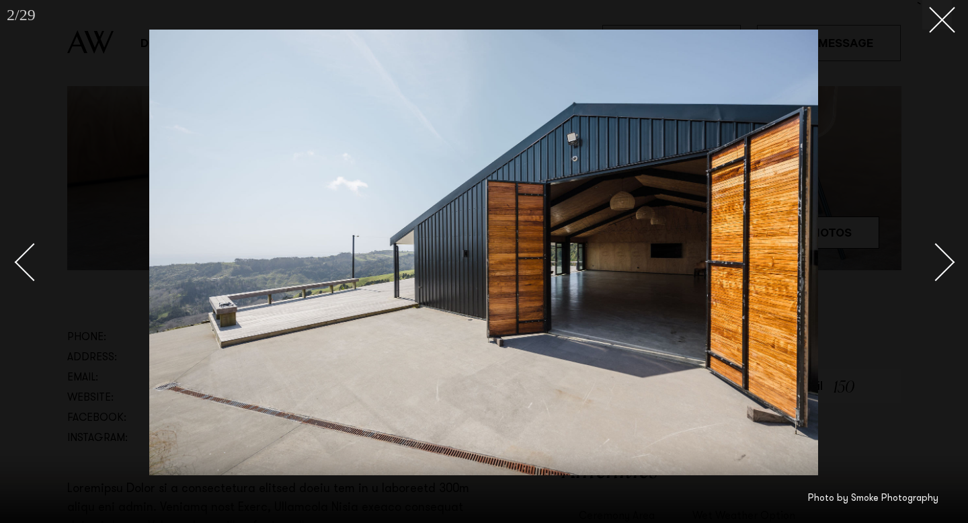
click at [934, 248] on div "Next slide" at bounding box center [936, 262] width 38 height 38
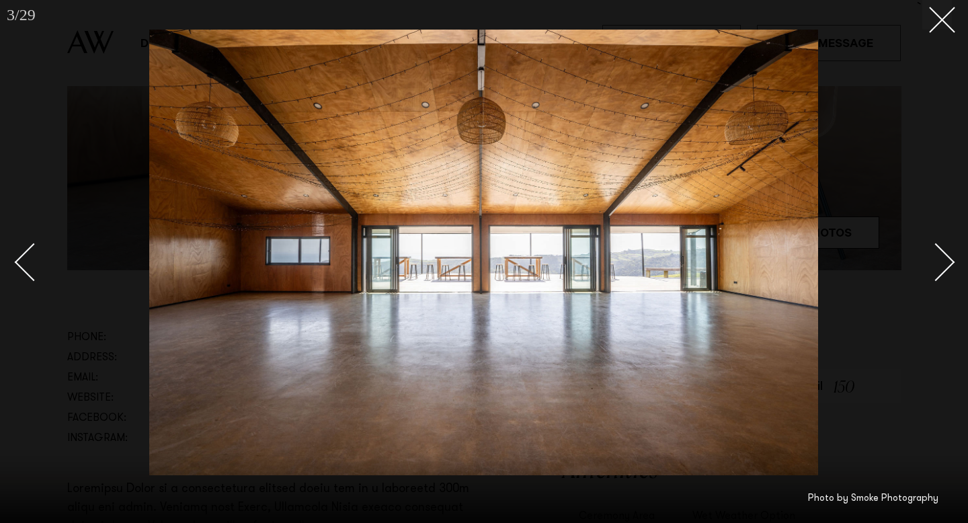
click at [934, 248] on div "Next slide" at bounding box center [936, 262] width 38 height 38
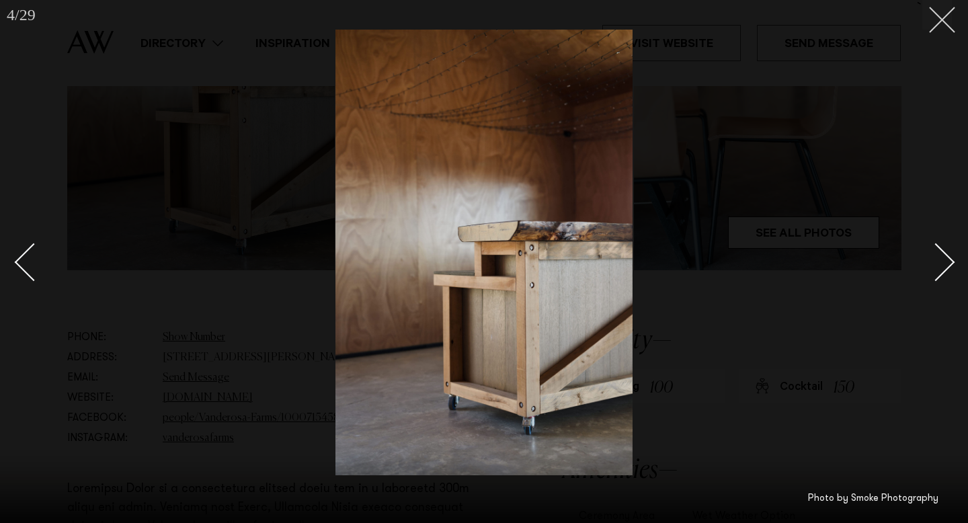
click at [932, 25] on button at bounding box center [937, 15] width 30 height 30
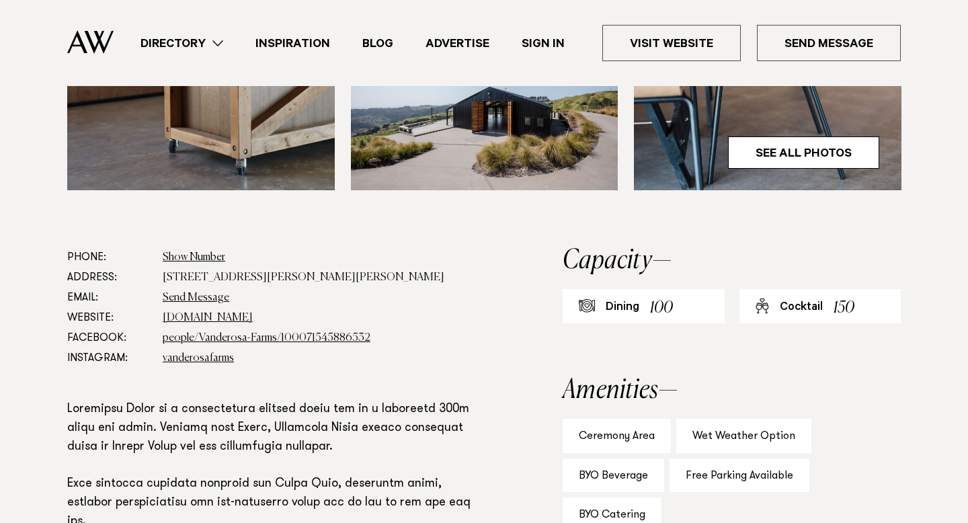
scroll to position [598, 0]
click at [245, 315] on link "vanderosafarms.co.nz" at bounding box center [208, 317] width 90 height 11
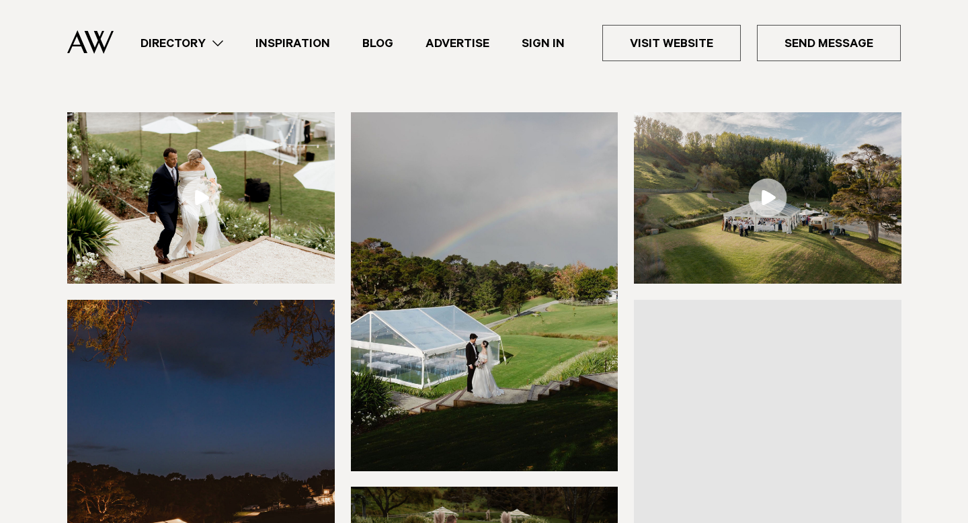
scroll to position [181, 0]
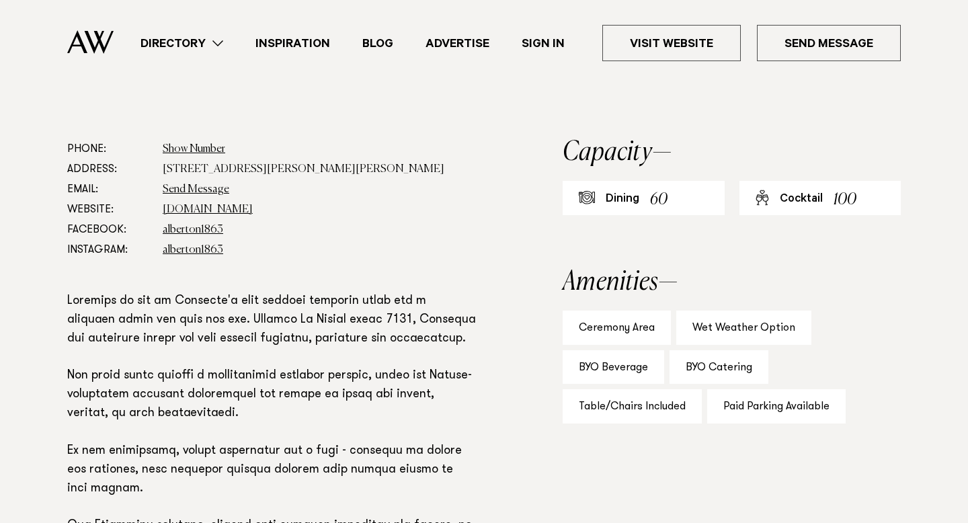
scroll to position [706, 0]
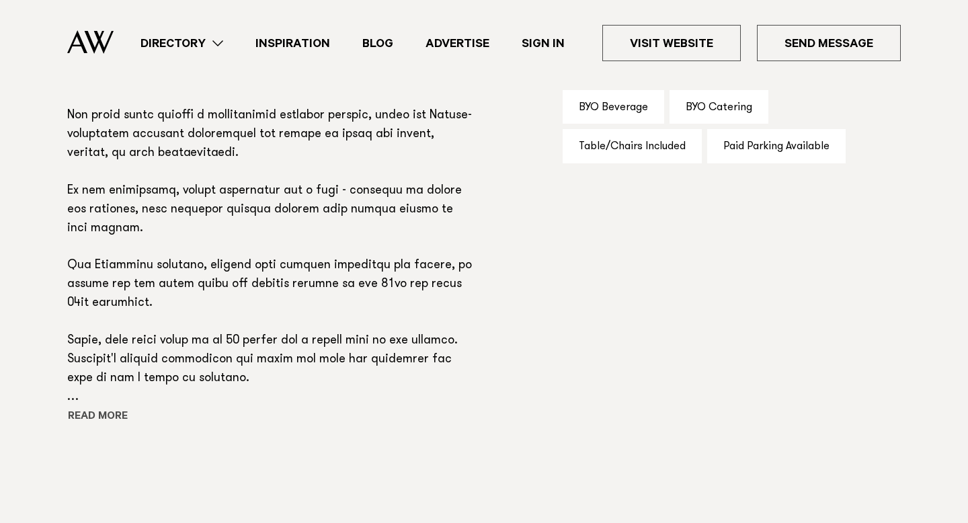
click at [81, 410] on button "Read more" at bounding box center [127, 417] width 121 height 20
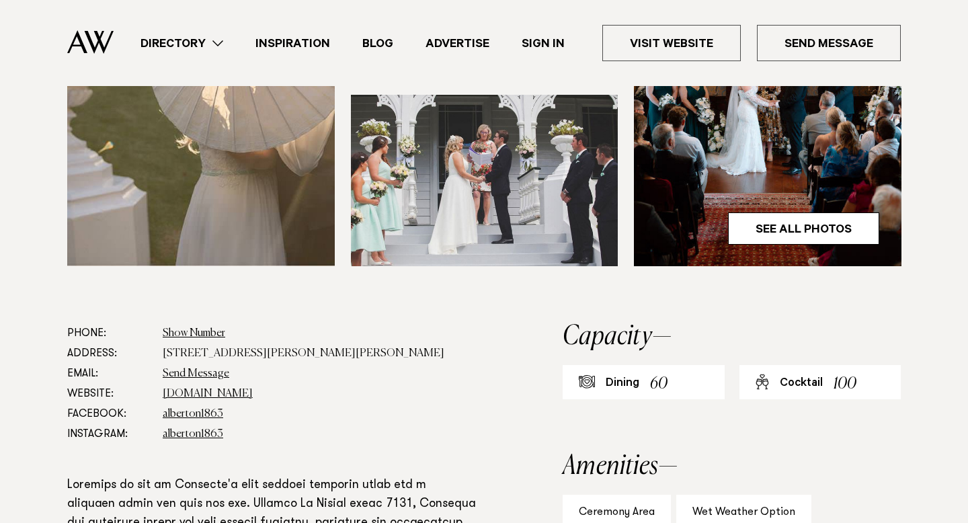
scroll to position [0, 0]
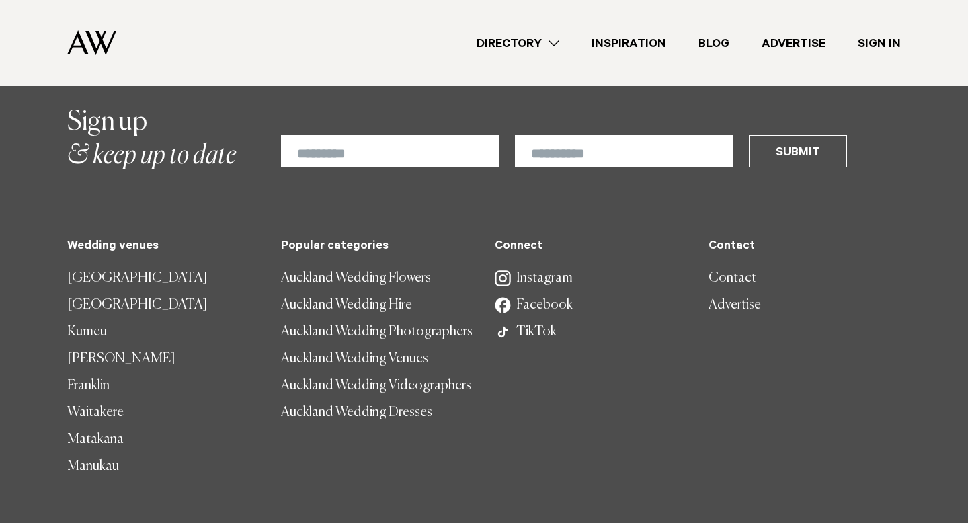
scroll to position [1421, 0]
